Goal: Task Accomplishment & Management: Complete application form

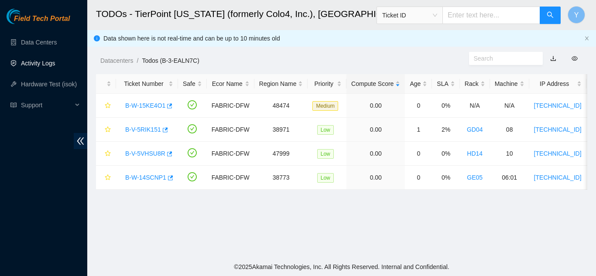
scroll to position [63, 0]
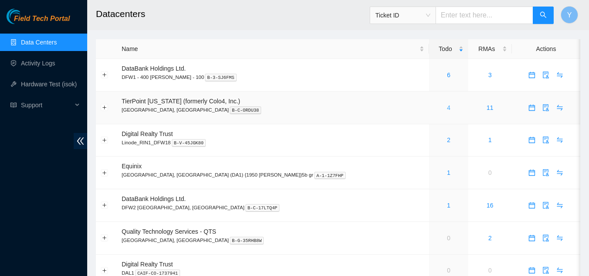
click at [447, 107] on link "4" at bounding box center [448, 107] width 3 height 7
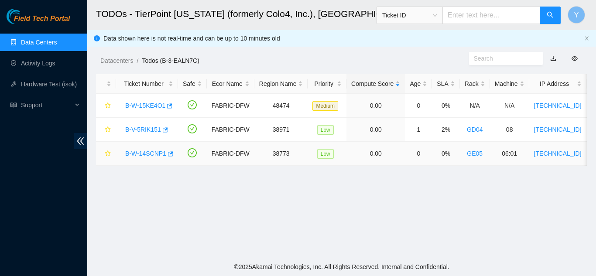
click at [140, 153] on link "B-W-14SCNP1" at bounding box center [145, 153] width 41 height 7
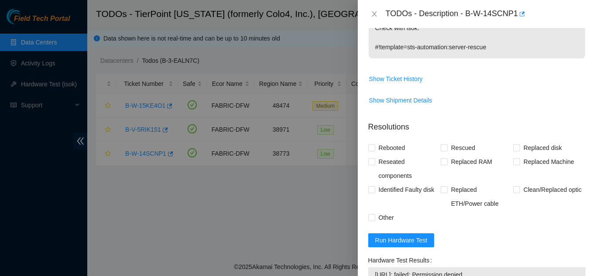
scroll to position [305, 0]
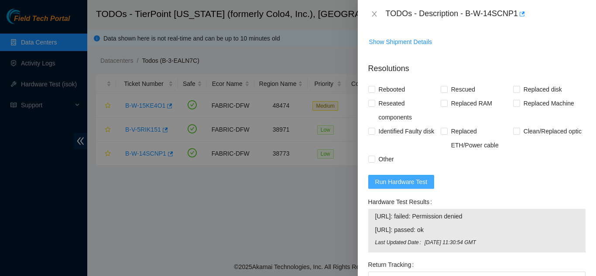
click at [402, 181] on span "Run Hardware Test" at bounding box center [401, 182] width 52 height 10
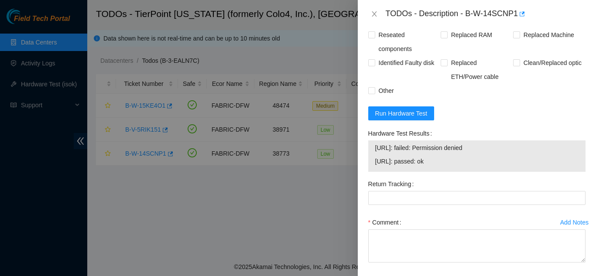
scroll to position [324, 0]
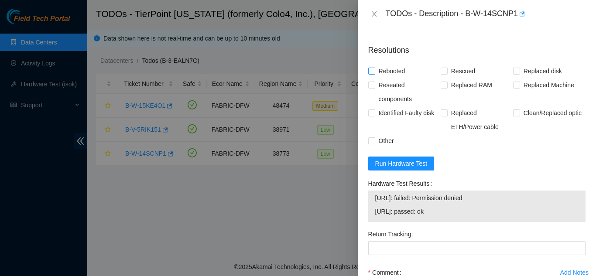
click at [369, 71] on input "Rebooted" at bounding box center [371, 71] width 6 height 6
checkbox input "true"
click at [441, 72] on input "Rescued" at bounding box center [444, 71] width 6 height 6
checkbox input "true"
click at [371, 139] on input "Other" at bounding box center [371, 140] width 6 height 6
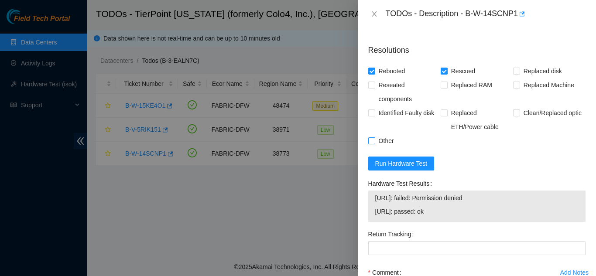
checkbox input "true"
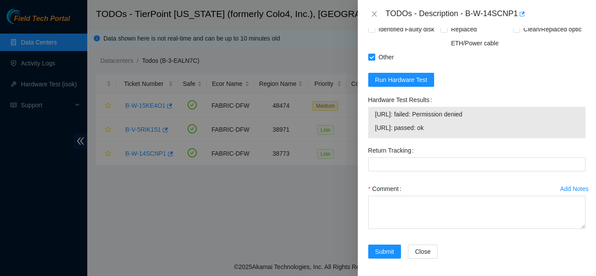
scroll to position [411, 0]
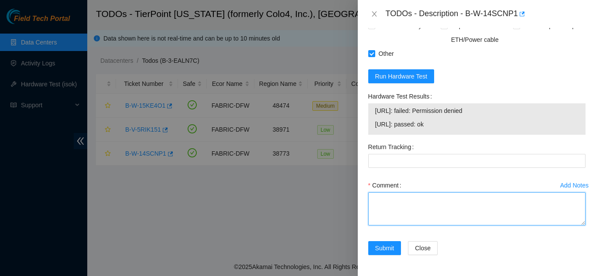
click at [396, 207] on textarea "Comment" at bounding box center [476, 208] width 217 height 33
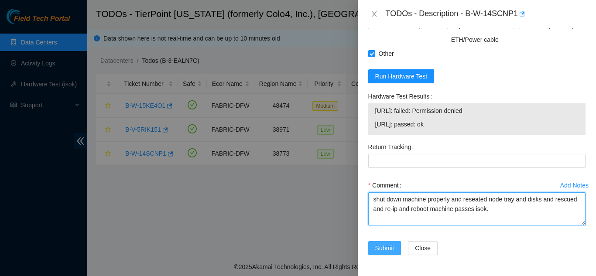
type textarea "shut down machine properly and reseated node tray and disks and rescued and re-…"
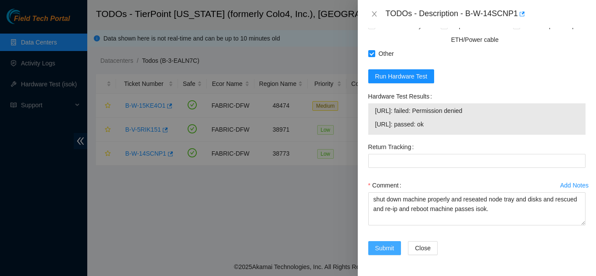
click at [381, 247] on span "Submit" at bounding box center [384, 248] width 19 height 10
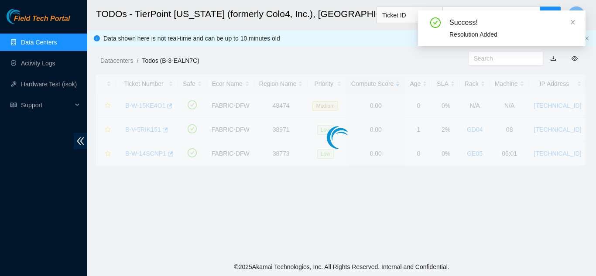
scroll to position [267, 0]
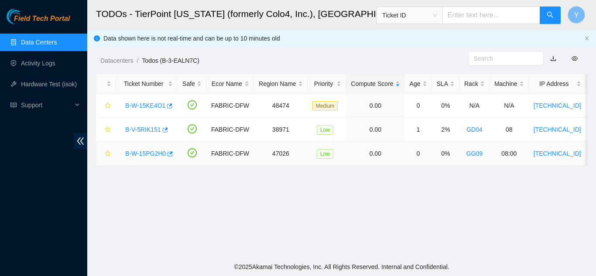
click at [147, 153] on link "B-W-15PG2H0" at bounding box center [145, 153] width 41 height 7
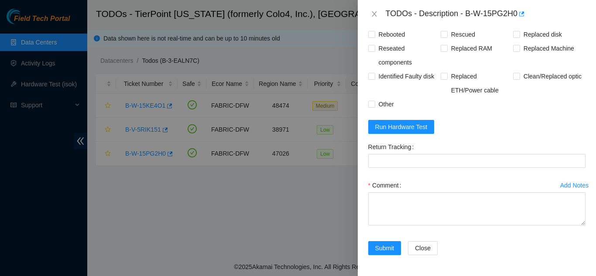
scroll to position [543, 0]
click at [376, 13] on icon "close" at bounding box center [374, 13] width 7 height 7
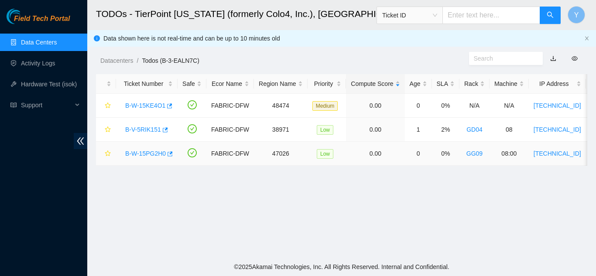
scroll to position [267, 0]
click at [143, 152] on link "B-W-15PG2H0" at bounding box center [145, 153] width 41 height 7
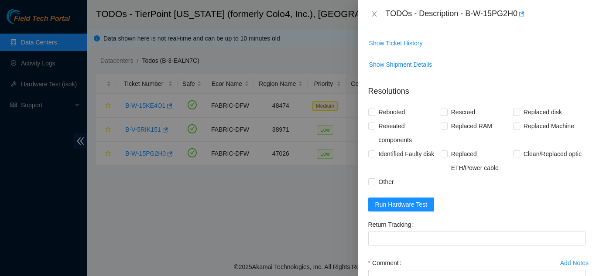
scroll to position [480, 0]
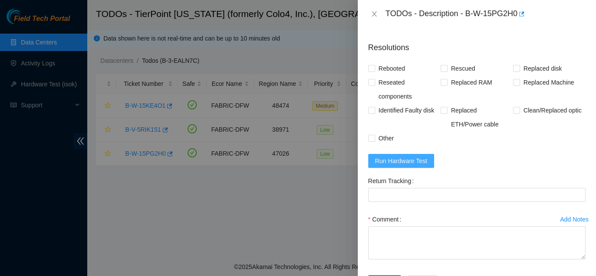
click at [412, 166] on span "Run Hardware Test" at bounding box center [401, 161] width 52 height 10
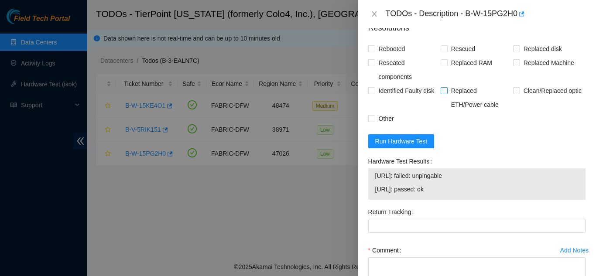
scroll to position [499, 0]
drag, startPoint x: 466, startPoint y: 14, endPoint x: 516, endPoint y: 14, distance: 49.7
click at [516, 14] on div "TODOs - Description - B-W-15PG2H0" at bounding box center [486, 14] width 200 height 14
copy div "B-W-15PG2H0"
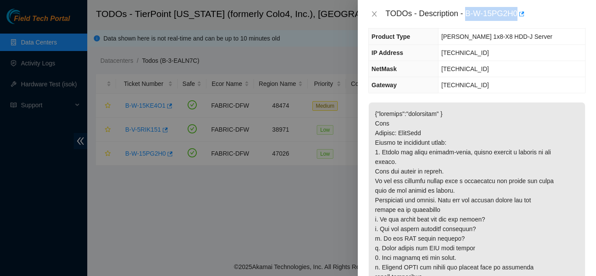
scroll to position [63, 0]
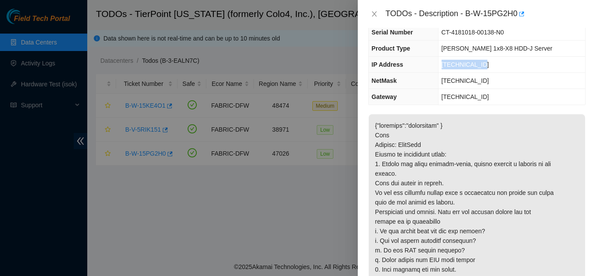
drag, startPoint x: 455, startPoint y: 65, endPoint x: 492, endPoint y: 64, distance: 36.7
click at [492, 64] on td "23.202.88.244" at bounding box center [511, 65] width 147 height 16
copy span "23.202.88.244"
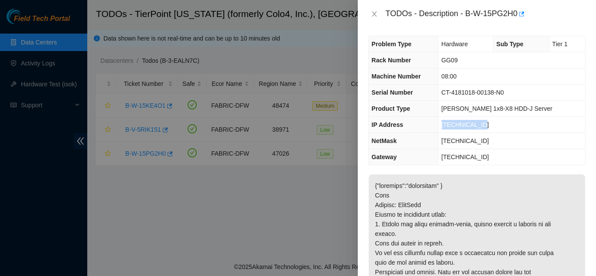
scroll to position [0, 0]
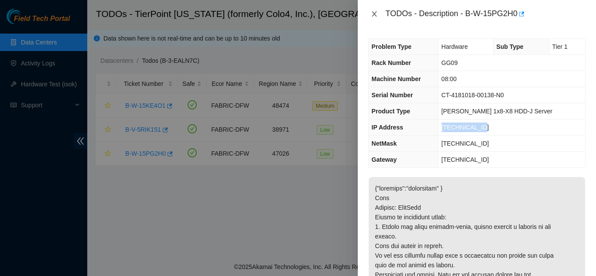
click at [372, 12] on icon "close" at bounding box center [374, 13] width 7 height 7
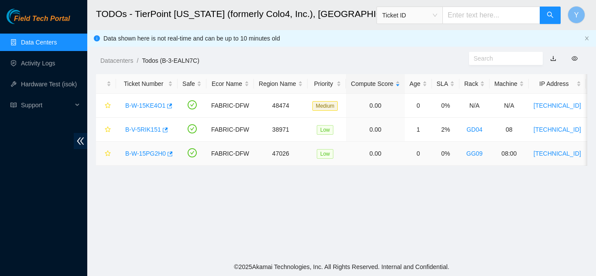
click at [142, 152] on link "B-W-15PG2H0" at bounding box center [145, 153] width 41 height 7
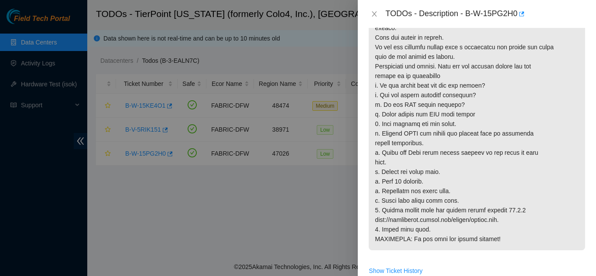
scroll to position [218, 0]
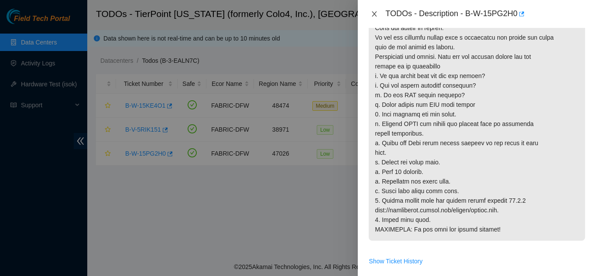
click at [374, 13] on icon "close" at bounding box center [374, 13] width 7 height 7
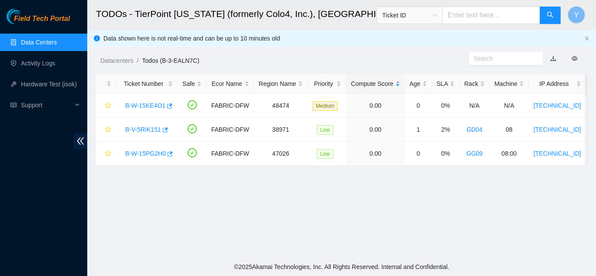
scroll to position [231, 0]
click at [146, 128] on link "B-V-5RIK151" at bounding box center [143, 129] width 36 height 7
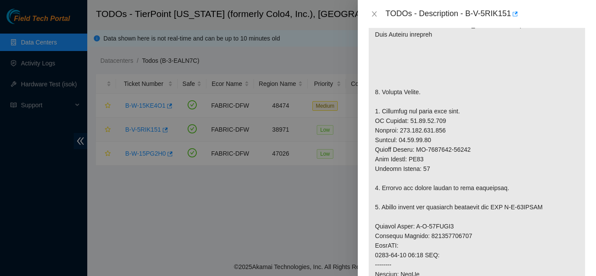
scroll to position [237, 0]
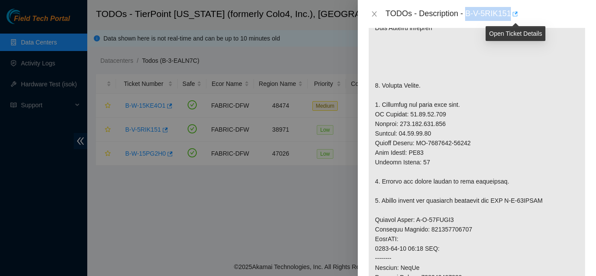
drag, startPoint x: 466, startPoint y: 13, endPoint x: 513, endPoint y: 11, distance: 46.7
click at [513, 11] on div "TODOs - Description - B-V-5RIK151" at bounding box center [486, 14] width 200 height 14
copy div "B-V-5RIK151"
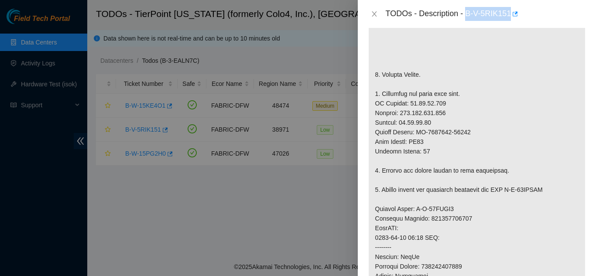
scroll to position [281, 0]
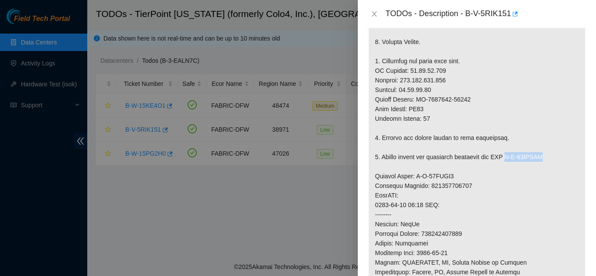
drag, startPoint x: 511, startPoint y: 168, endPoint x: 547, endPoint y: 169, distance: 36.2
click at [547, 169] on p at bounding box center [477, 171] width 216 height 512
copy p "B-W-14BVFGK"
drag, startPoint x: 415, startPoint y: 185, endPoint x: 453, endPoint y: 186, distance: 38.4
click at [453, 186] on p at bounding box center [477, 171] width 216 height 512
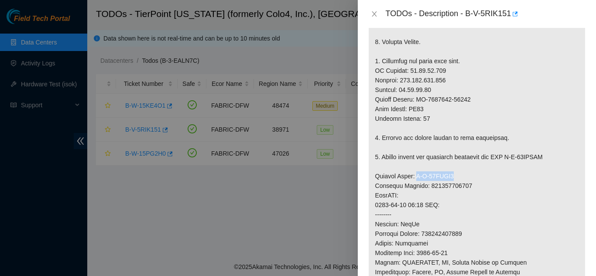
copy p "B-W-14BVFG1"
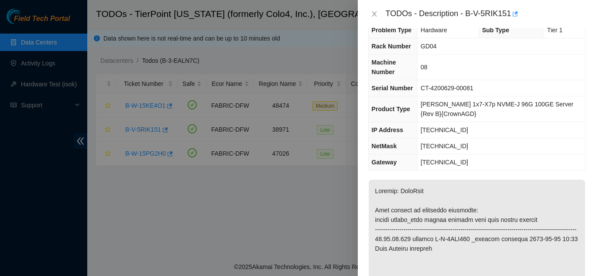
scroll to position [0, 0]
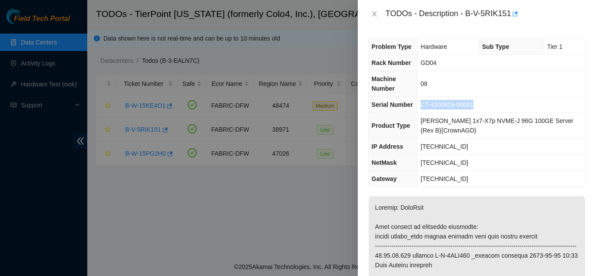
drag, startPoint x: 478, startPoint y: 104, endPoint x: 427, endPoint y: 105, distance: 51.0
click at [427, 105] on td "CT-4200629-00081" at bounding box center [502, 105] width 168 height 16
copy span "CT-4200629-00081"
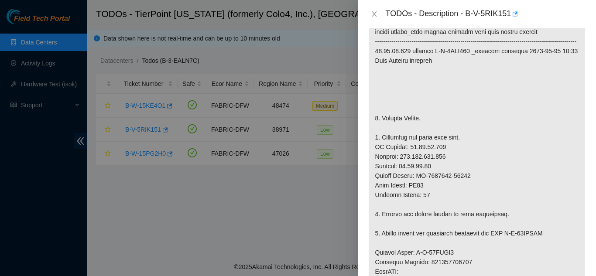
scroll to position [218, 0]
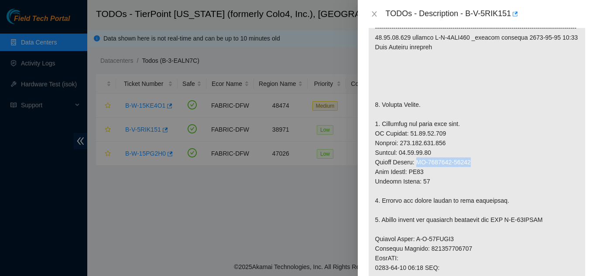
drag, startPoint x: 417, startPoint y: 171, endPoint x: 471, endPoint y: 172, distance: 54.1
click at [471, 172] on p at bounding box center [477, 234] width 216 height 512
copy p "CT-4201113-00067"
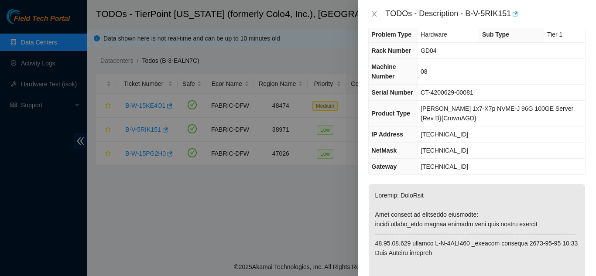
scroll to position [0, 0]
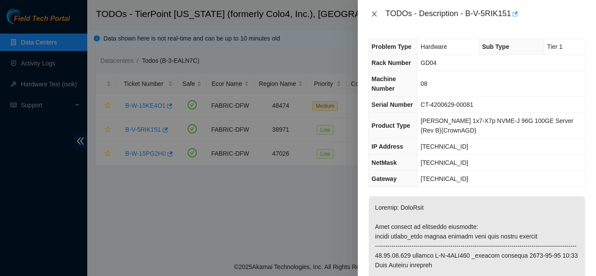
click at [373, 13] on icon "close" at bounding box center [374, 13] width 5 height 5
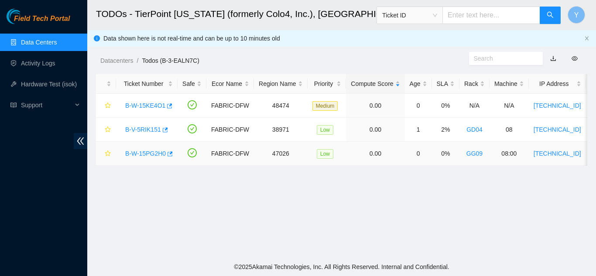
click at [143, 152] on link "B-W-15PG2H0" at bounding box center [145, 153] width 41 height 7
